Goal: Task Accomplishment & Management: Use online tool/utility

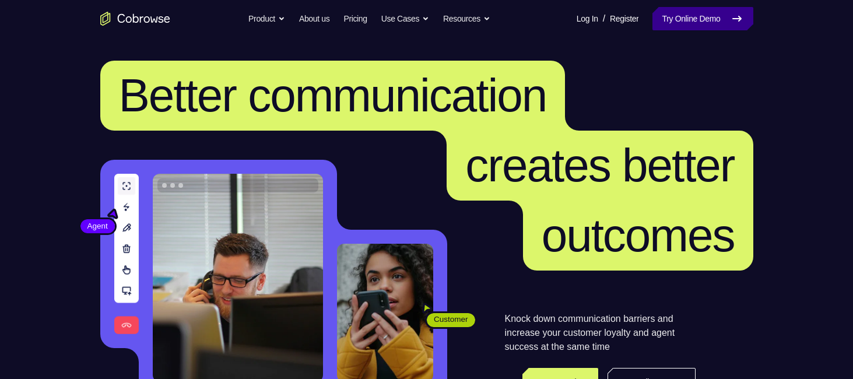
click at [692, 16] on link "Try Online Demo" at bounding box center [703, 18] width 100 height 23
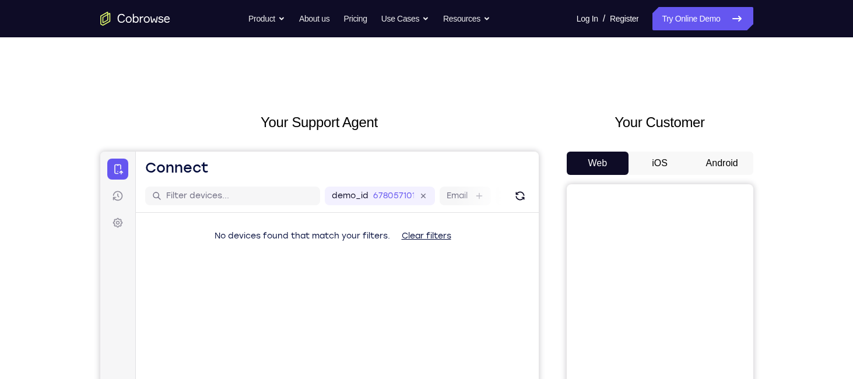
click at [733, 166] on button "Android" at bounding box center [722, 163] width 62 height 23
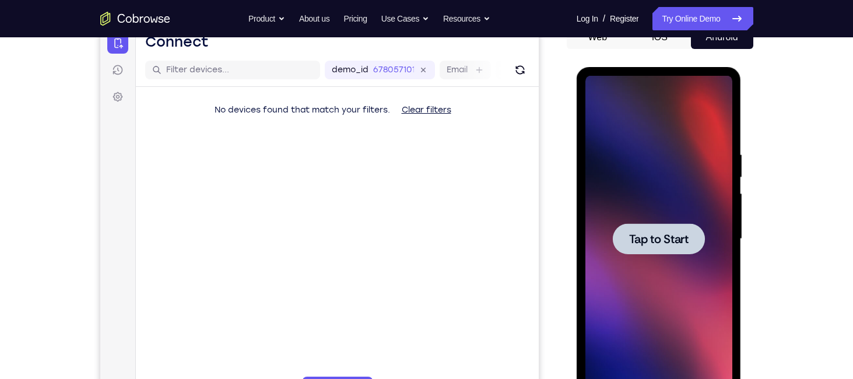
click at [663, 254] on div at bounding box center [659, 239] width 147 height 327
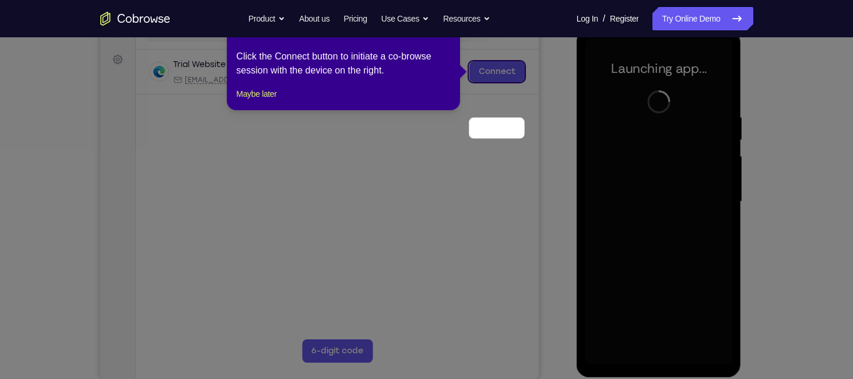
scroll to position [57, 0]
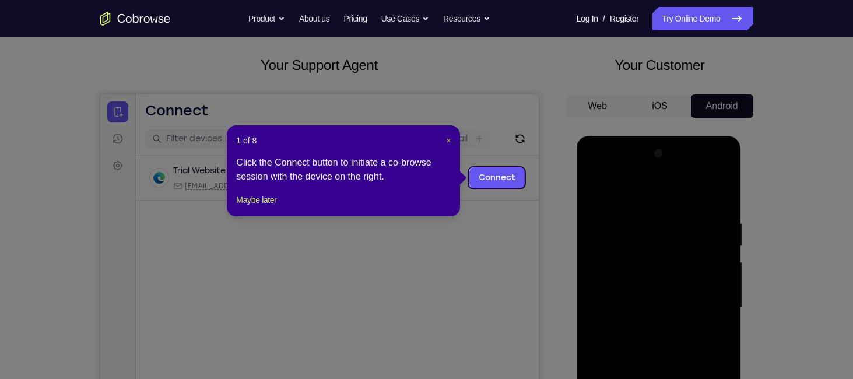
click at [450, 141] on span "×" at bounding box center [448, 140] width 5 height 9
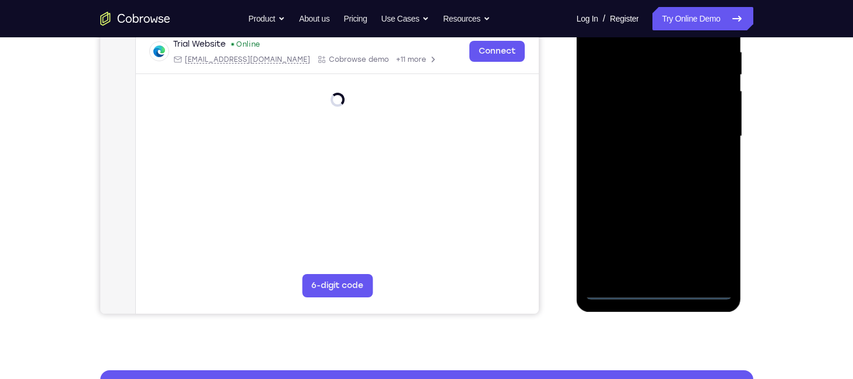
scroll to position [229, 0]
click at [660, 292] on div at bounding box center [659, 136] width 147 height 327
click at [711, 238] on div at bounding box center [659, 136] width 147 height 327
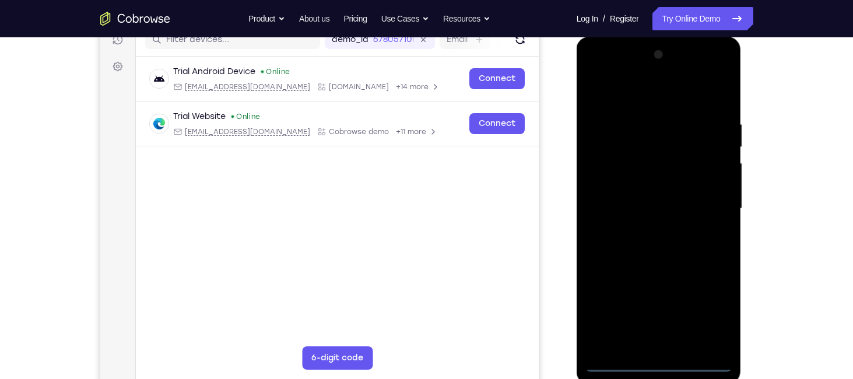
scroll to position [149, 0]
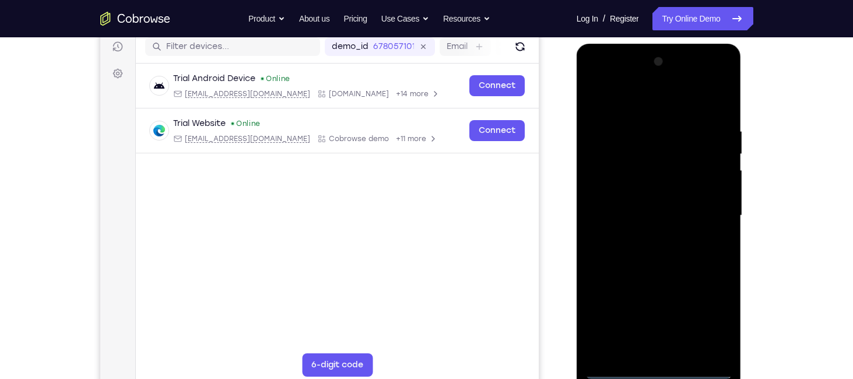
click at [620, 81] on div at bounding box center [659, 216] width 147 height 327
click at [702, 213] on div at bounding box center [659, 216] width 147 height 327
click at [647, 237] on div at bounding box center [659, 216] width 147 height 327
click at [650, 195] on div at bounding box center [659, 216] width 147 height 327
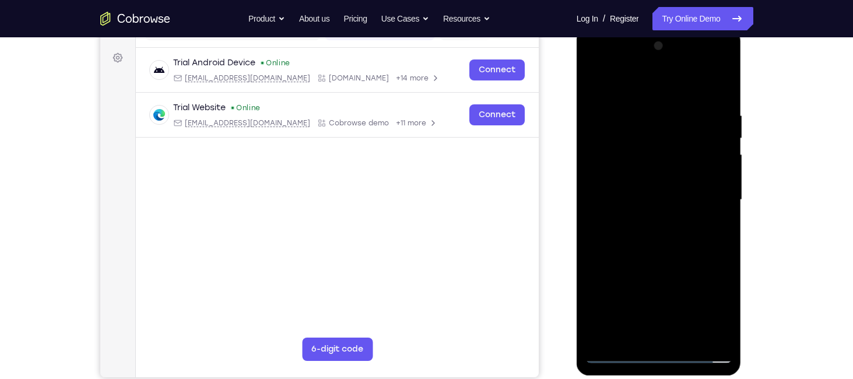
scroll to position [166, 0]
click at [657, 174] on div at bounding box center [659, 199] width 147 height 327
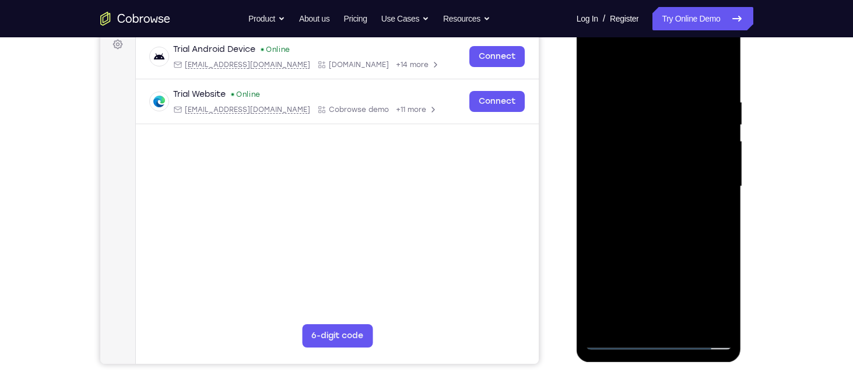
scroll to position [180, 0]
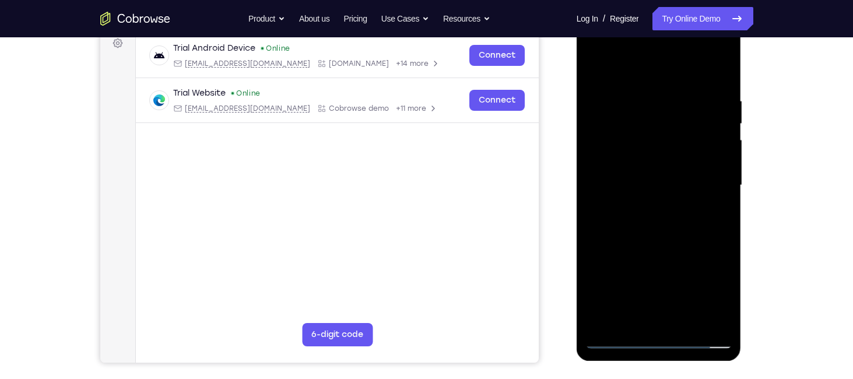
click at [727, 310] on div at bounding box center [659, 185] width 147 height 327
click at [641, 100] on div at bounding box center [659, 185] width 147 height 327
click at [722, 136] on div at bounding box center [659, 185] width 147 height 327
click at [608, 160] on div at bounding box center [659, 185] width 147 height 327
click at [719, 154] on div at bounding box center [659, 185] width 147 height 327
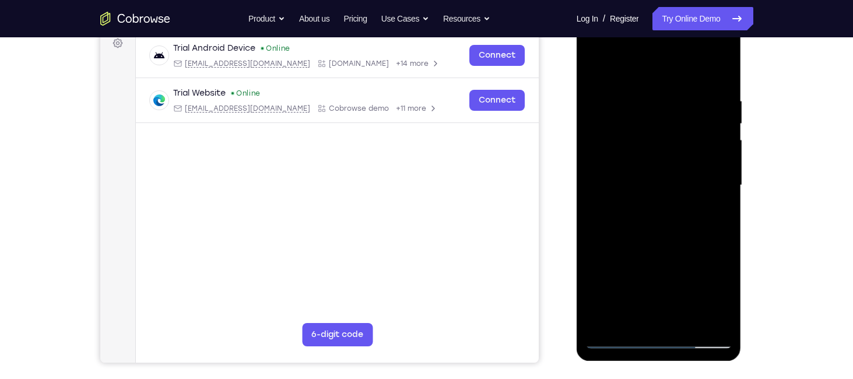
click at [614, 318] on div at bounding box center [659, 185] width 147 height 327
click at [711, 197] on div at bounding box center [659, 185] width 147 height 327
click at [684, 321] on div at bounding box center [659, 185] width 147 height 327
click at [718, 321] on div at bounding box center [659, 185] width 147 height 327
click at [720, 75] on div at bounding box center [659, 185] width 147 height 327
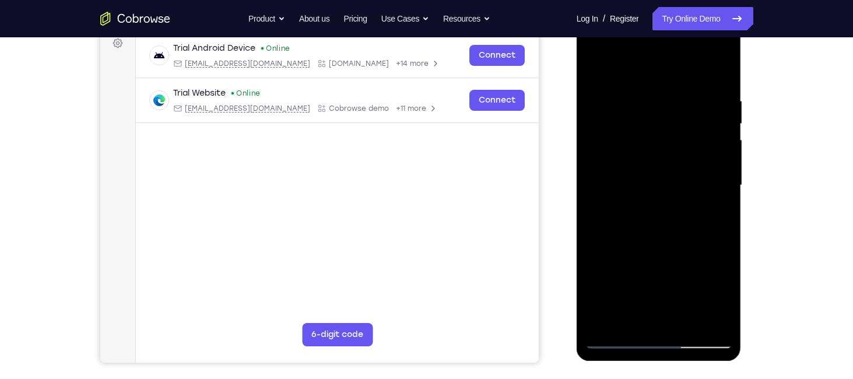
click at [690, 325] on div at bounding box center [659, 185] width 147 height 327
click at [670, 231] on div at bounding box center [659, 185] width 147 height 327
click at [674, 210] on div at bounding box center [659, 185] width 147 height 327
click at [667, 152] on div at bounding box center [659, 185] width 147 height 327
drag, startPoint x: 639, startPoint y: 225, endPoint x: 625, endPoint y: 317, distance: 93.2
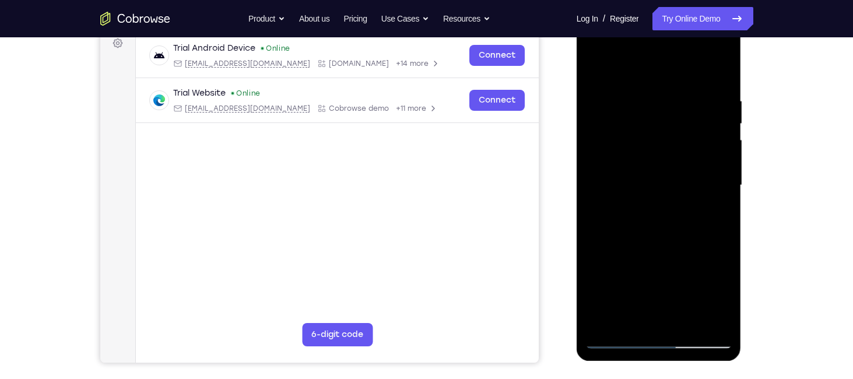
click at [625, 317] on div at bounding box center [659, 185] width 147 height 327
drag, startPoint x: 697, startPoint y: 221, endPoint x: 688, endPoint y: 292, distance: 71.7
click at [688, 292] on div at bounding box center [659, 185] width 147 height 327
drag, startPoint x: 698, startPoint y: 273, endPoint x: 695, endPoint y: 230, distance: 42.7
click at [695, 230] on div at bounding box center [659, 185] width 147 height 327
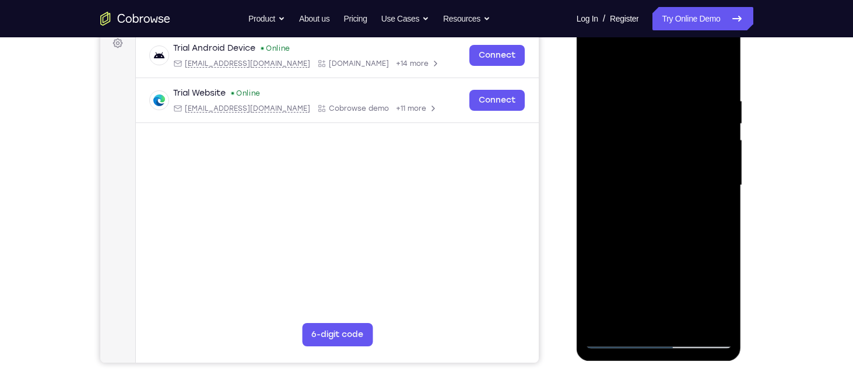
drag, startPoint x: 695, startPoint y: 230, endPoint x: 691, endPoint y: 196, distance: 34.6
click at [691, 196] on div at bounding box center [659, 185] width 147 height 327
click at [650, 220] on div at bounding box center [659, 185] width 147 height 327
click at [725, 270] on div at bounding box center [659, 185] width 147 height 327
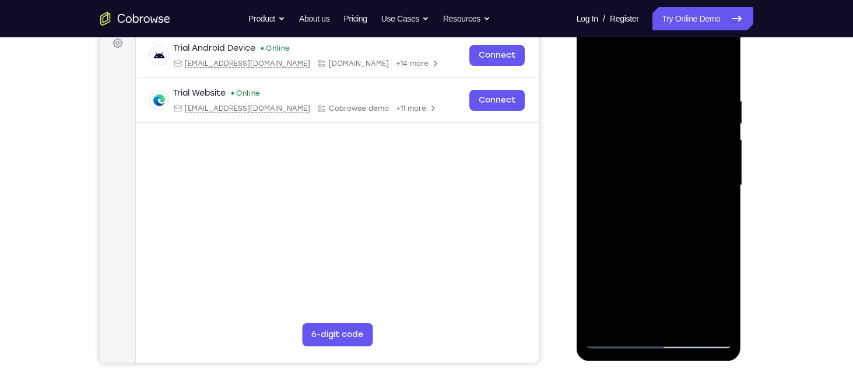
click at [598, 70] on div at bounding box center [659, 185] width 147 height 327
click at [686, 320] on div at bounding box center [659, 185] width 147 height 327
click at [636, 157] on div at bounding box center [659, 185] width 147 height 327
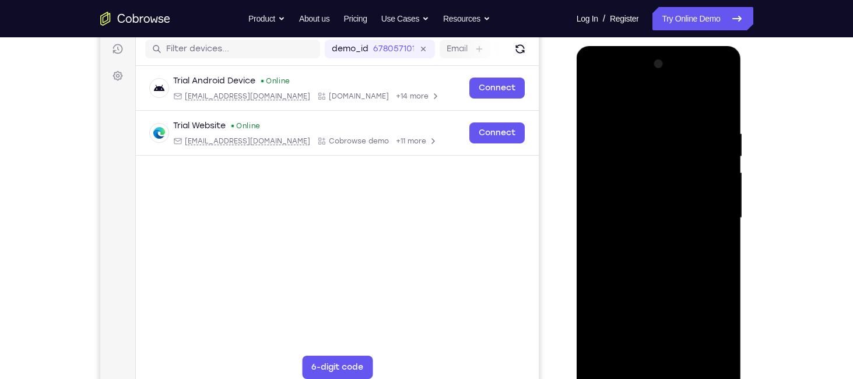
drag, startPoint x: 709, startPoint y: 178, endPoint x: 712, endPoint y: 228, distance: 49.6
click at [712, 228] on div at bounding box center [659, 218] width 147 height 327
click at [713, 197] on div at bounding box center [659, 218] width 147 height 327
click at [680, 214] on div at bounding box center [659, 218] width 147 height 327
click at [632, 199] on div at bounding box center [659, 218] width 147 height 327
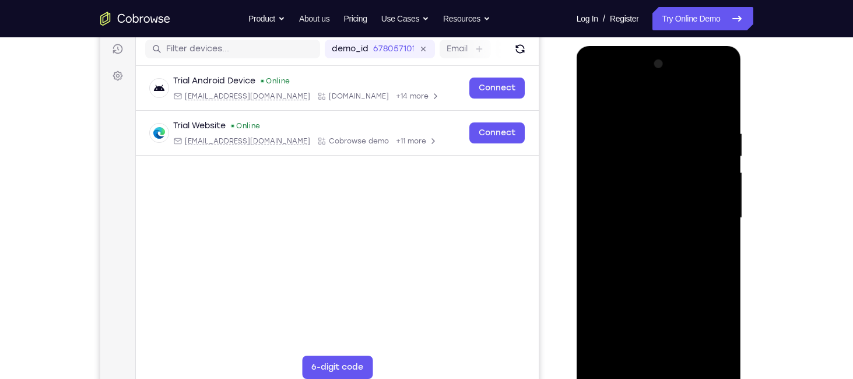
drag, startPoint x: 709, startPoint y: 229, endPoint x: 701, endPoint y: 155, distance: 75.1
click at [701, 155] on div at bounding box center [659, 218] width 147 height 327
click at [616, 103] on div at bounding box center [659, 218] width 147 height 327
click at [608, 143] on div at bounding box center [659, 218] width 147 height 327
click at [705, 351] on div at bounding box center [659, 218] width 147 height 327
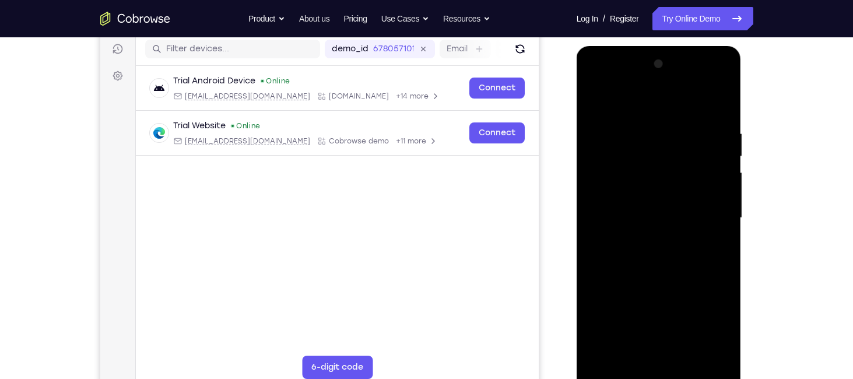
click at [719, 106] on div at bounding box center [659, 218] width 147 height 327
click at [597, 97] on div at bounding box center [659, 218] width 147 height 327
click at [615, 373] on div at bounding box center [659, 218] width 147 height 327
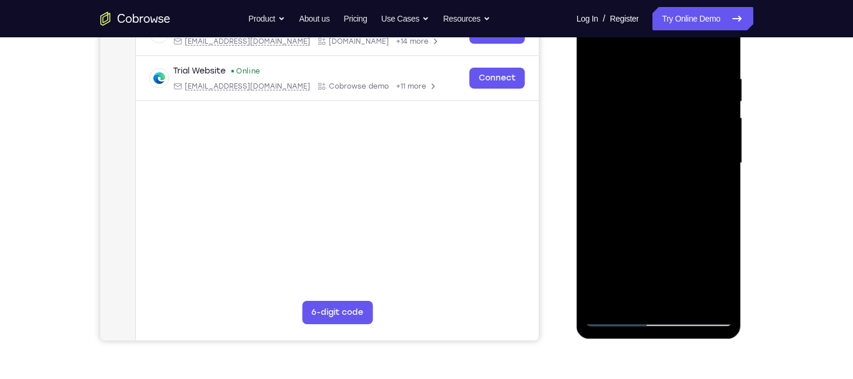
click at [617, 320] on div at bounding box center [659, 163] width 147 height 327
click at [723, 46] on div at bounding box center [659, 163] width 147 height 327
click at [654, 62] on div at bounding box center [659, 163] width 147 height 327
click at [679, 107] on div at bounding box center [659, 163] width 147 height 327
click at [631, 100] on div at bounding box center [659, 163] width 147 height 327
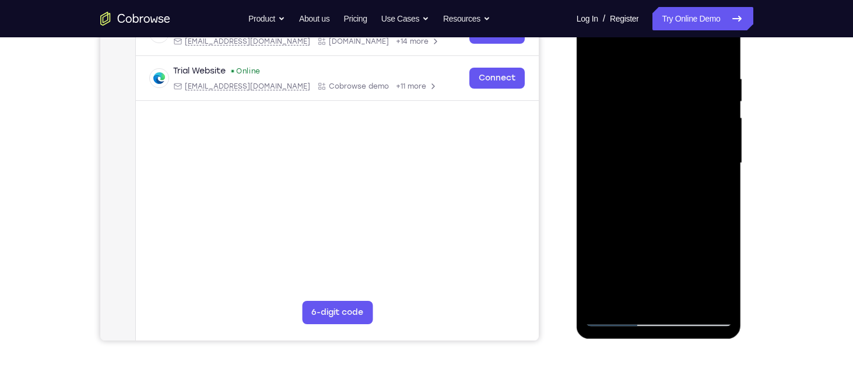
drag, startPoint x: 636, startPoint y: 139, endPoint x: 631, endPoint y: 180, distance: 41.7
click at [631, 180] on div at bounding box center [659, 163] width 147 height 327
click at [597, 46] on div at bounding box center [659, 163] width 147 height 327
click at [604, 301] on div at bounding box center [659, 163] width 147 height 327
drag, startPoint x: 680, startPoint y: 258, endPoint x: 673, endPoint y: 212, distance: 46.6
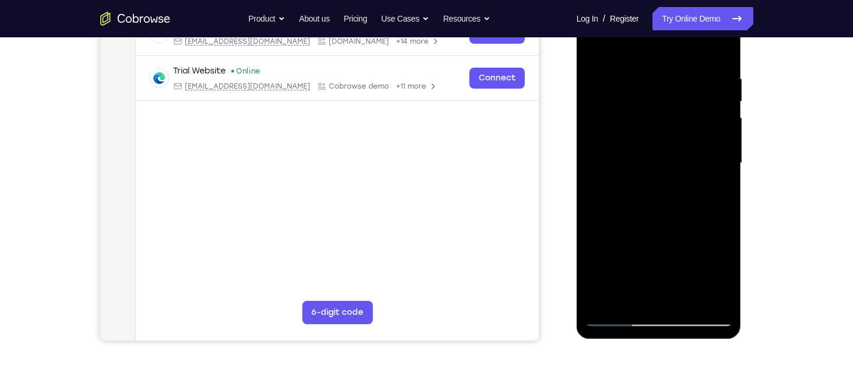
click at [673, 212] on div at bounding box center [659, 163] width 147 height 327
click at [597, 265] on div at bounding box center [659, 163] width 147 height 327
drag, startPoint x: 671, startPoint y: 260, endPoint x: 651, endPoint y: 106, distance: 154.8
click at [651, 106] on div at bounding box center [659, 163] width 147 height 327
click at [690, 302] on div at bounding box center [659, 163] width 147 height 327
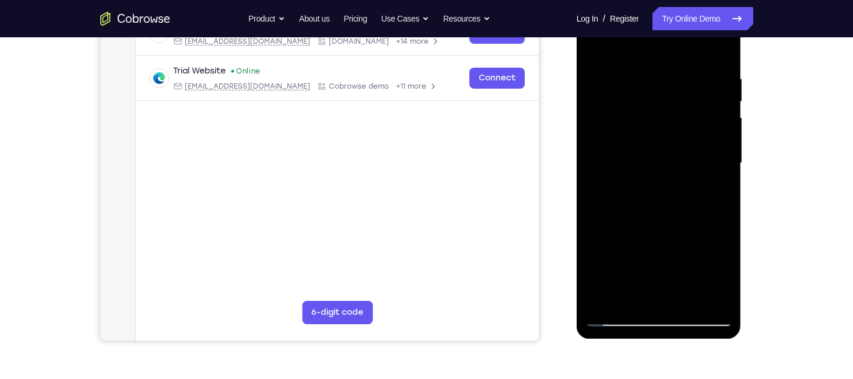
click at [663, 130] on div at bounding box center [659, 163] width 147 height 327
click at [616, 319] on div at bounding box center [659, 163] width 147 height 327
click at [598, 46] on div at bounding box center [659, 163] width 147 height 327
click at [687, 303] on div at bounding box center [659, 163] width 147 height 327
click at [648, 132] on div at bounding box center [659, 163] width 147 height 327
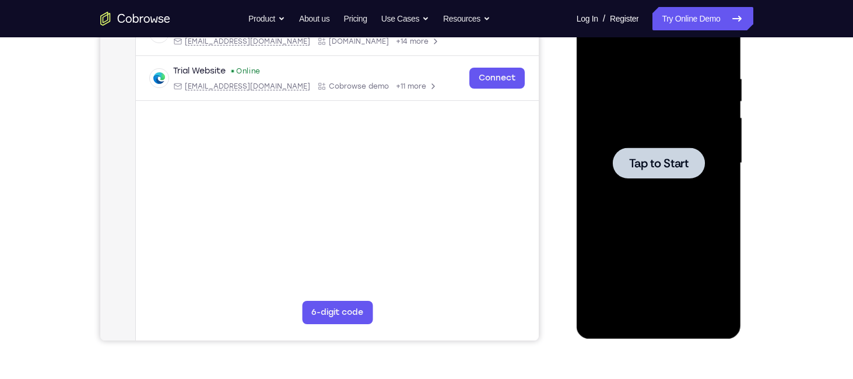
click at [638, 144] on div at bounding box center [659, 163] width 147 height 327
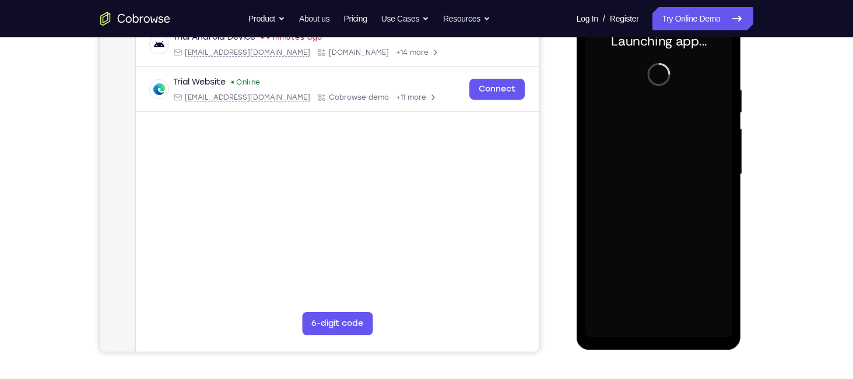
scroll to position [208, 0]
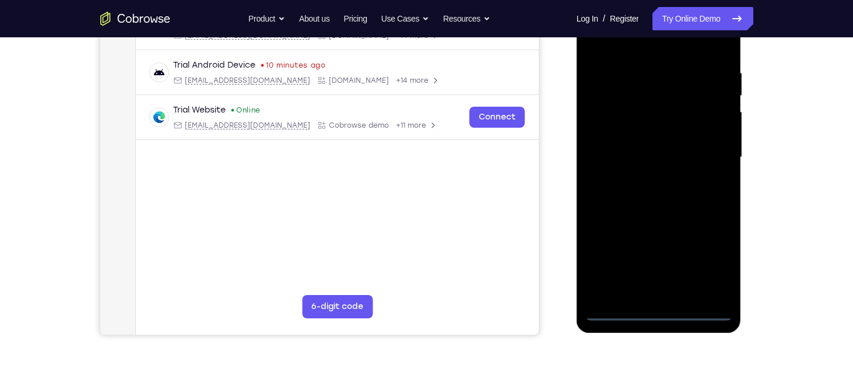
click at [659, 313] on div at bounding box center [659, 157] width 147 height 327
click at [709, 260] on div at bounding box center [659, 157] width 147 height 327
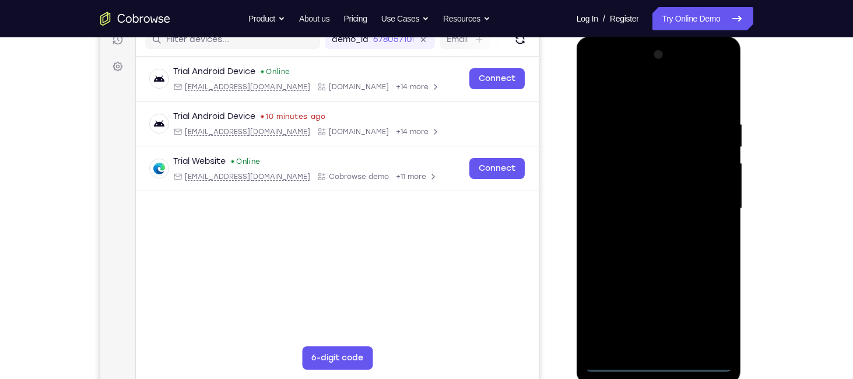
scroll to position [152, 0]
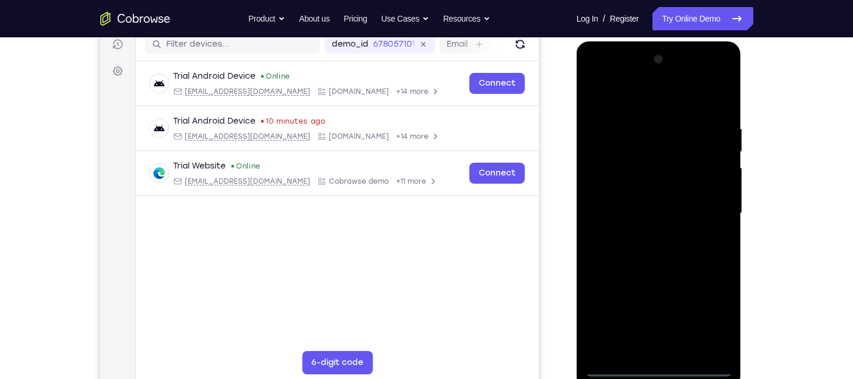
click at [607, 79] on div at bounding box center [659, 213] width 147 height 327
click at [707, 211] on div at bounding box center [659, 213] width 147 height 327
click at [645, 236] on div at bounding box center [659, 213] width 147 height 327
click at [637, 204] on div at bounding box center [659, 213] width 147 height 327
click at [628, 190] on div at bounding box center [659, 213] width 147 height 327
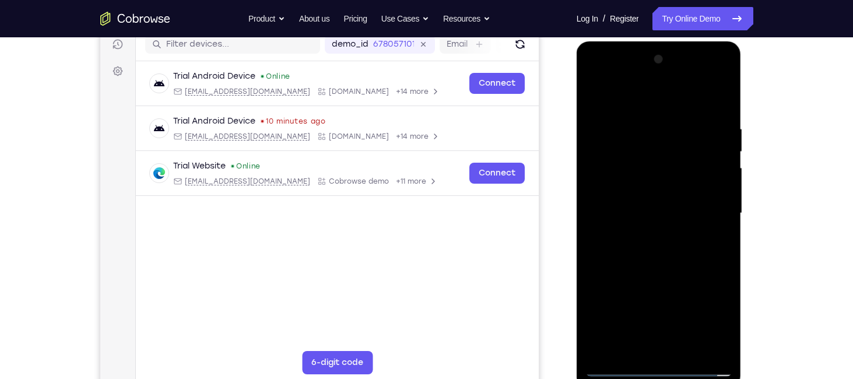
click at [618, 213] on div at bounding box center [659, 213] width 147 height 327
click at [616, 257] on div at bounding box center [659, 213] width 147 height 327
click at [614, 242] on div at bounding box center [659, 213] width 147 height 327
click at [619, 252] on div at bounding box center [659, 213] width 147 height 327
click at [628, 252] on div at bounding box center [659, 213] width 147 height 327
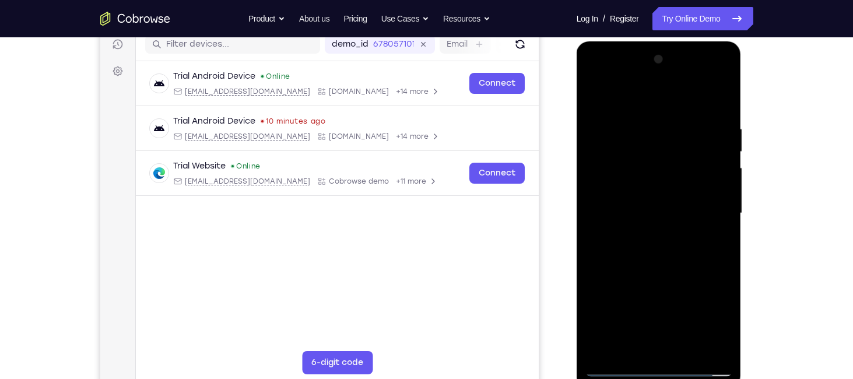
click at [718, 232] on div at bounding box center [659, 213] width 147 height 327
click at [645, 268] on div at bounding box center [659, 213] width 147 height 327
click at [685, 350] on div at bounding box center [659, 213] width 147 height 327
click at [664, 253] on div at bounding box center [659, 213] width 147 height 327
click at [676, 236] on div at bounding box center [659, 213] width 147 height 327
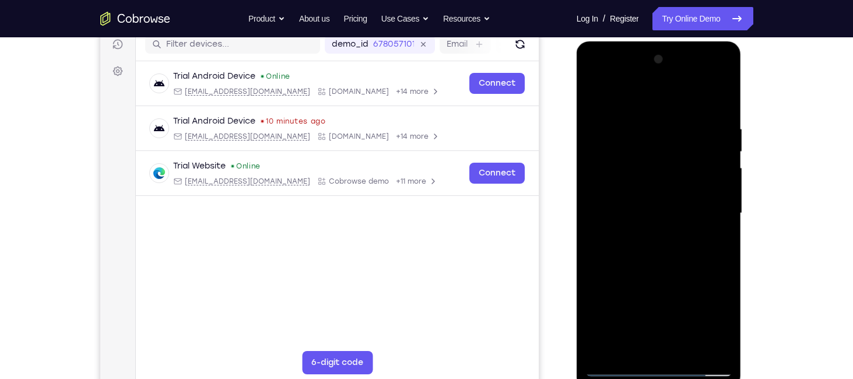
click at [658, 173] on div at bounding box center [659, 213] width 147 height 327
click at [717, 247] on div at bounding box center [659, 213] width 147 height 327
click at [595, 95] on div at bounding box center [659, 213] width 147 height 327
click at [601, 96] on div at bounding box center [659, 213] width 147 height 327
click at [644, 129] on div at bounding box center [659, 213] width 147 height 327
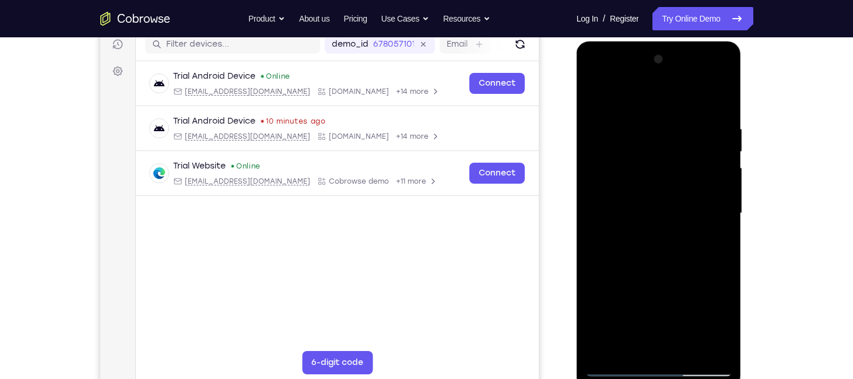
click at [723, 204] on div at bounding box center [659, 213] width 147 height 327
click at [722, 248] on div at bounding box center [659, 213] width 147 height 327
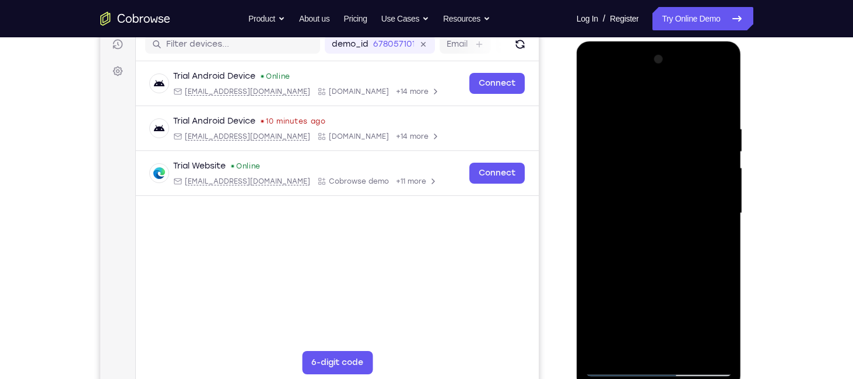
click at [722, 248] on div at bounding box center [659, 213] width 147 height 327
click at [719, 208] on div at bounding box center [659, 213] width 147 height 327
click at [719, 226] on div at bounding box center [659, 213] width 147 height 327
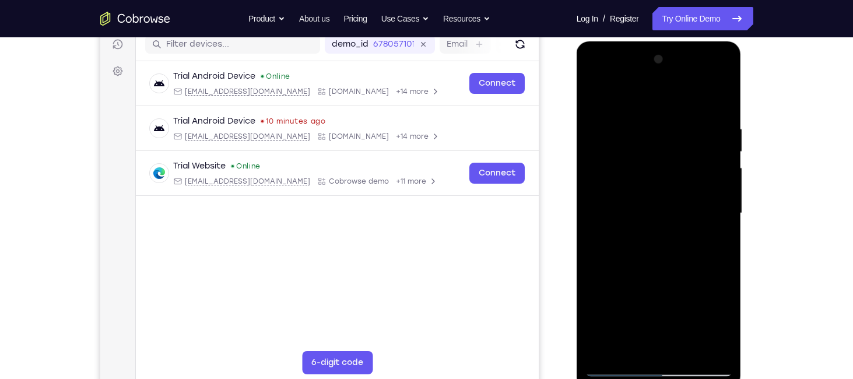
click at [719, 226] on div at bounding box center [659, 213] width 147 height 327
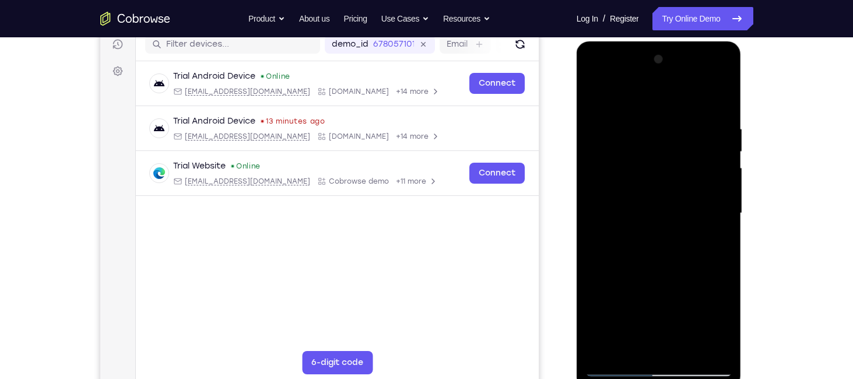
click at [596, 211] on div at bounding box center [659, 213] width 147 height 327
click at [720, 203] on div at bounding box center [659, 213] width 147 height 327
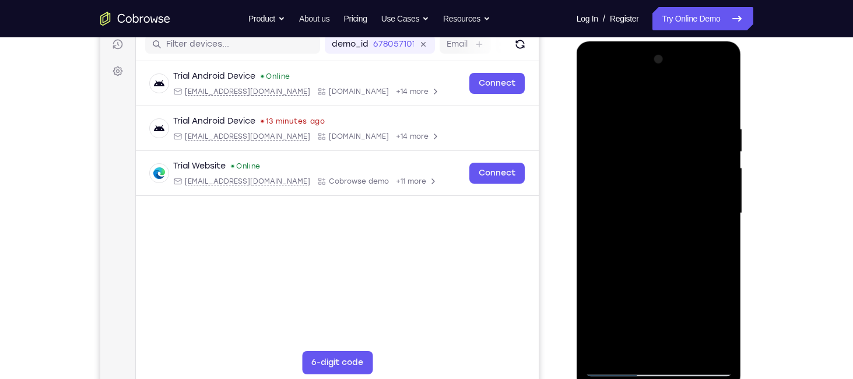
click at [720, 203] on div at bounding box center [659, 213] width 147 height 327
click at [719, 103] on div at bounding box center [659, 213] width 147 height 327
click at [687, 353] on div at bounding box center [659, 213] width 147 height 327
click at [620, 372] on div at bounding box center [659, 213] width 147 height 327
click at [717, 354] on div at bounding box center [659, 213] width 147 height 327
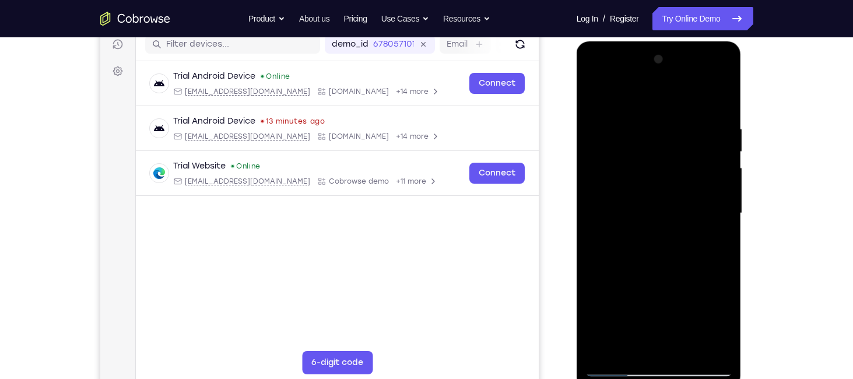
click at [603, 353] on div at bounding box center [659, 213] width 147 height 327
drag, startPoint x: 655, startPoint y: 279, endPoint x: 646, endPoint y: 197, distance: 82.1
click at [646, 197] on div at bounding box center [659, 213] width 147 height 327
click at [686, 351] on div at bounding box center [659, 213] width 147 height 327
click at [617, 369] on div at bounding box center [659, 213] width 147 height 327
